Goal: Task Accomplishment & Management: Manage account settings

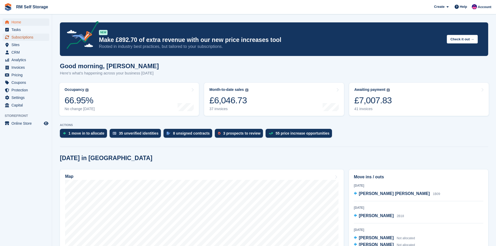
click at [28, 39] on span "Subscriptions" at bounding box center [26, 37] width 31 height 7
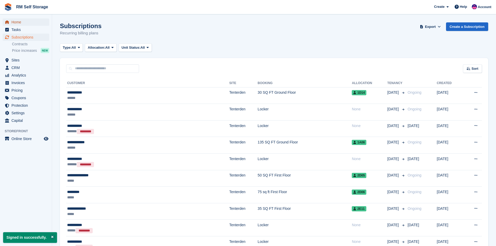
click at [21, 22] on span "Home" at bounding box center [26, 21] width 31 height 7
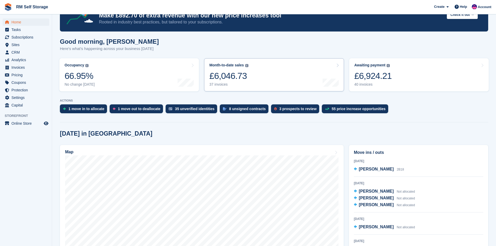
scroll to position [52, 0]
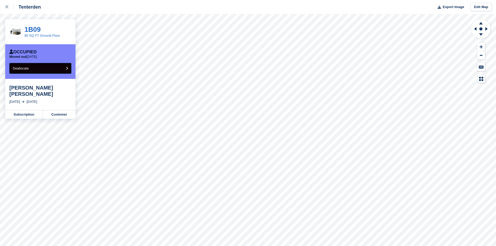
click at [39, 68] on button "Deallocate" at bounding box center [40, 68] width 62 height 11
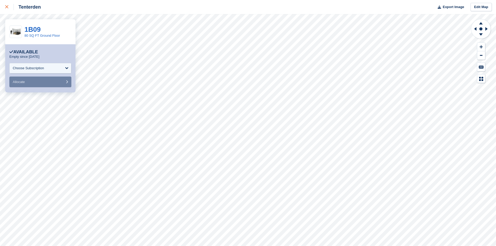
click at [5, 7] on link at bounding box center [7, 7] width 14 height 14
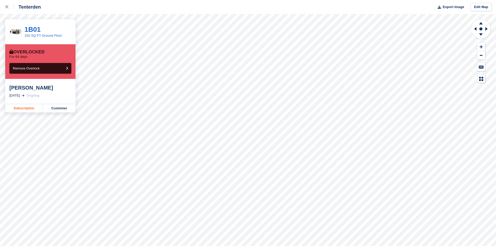
click at [25, 110] on link "Subscription" at bounding box center [24, 108] width 38 height 8
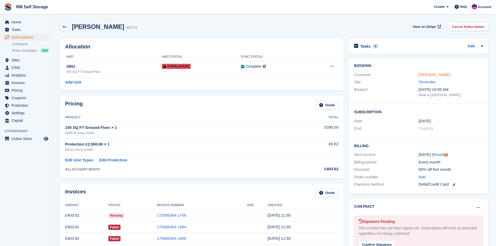
click at [434, 75] on link "[PERSON_NAME]" at bounding box center [435, 74] width 32 height 4
